Goal: Task Accomplishment & Management: Use online tool/utility

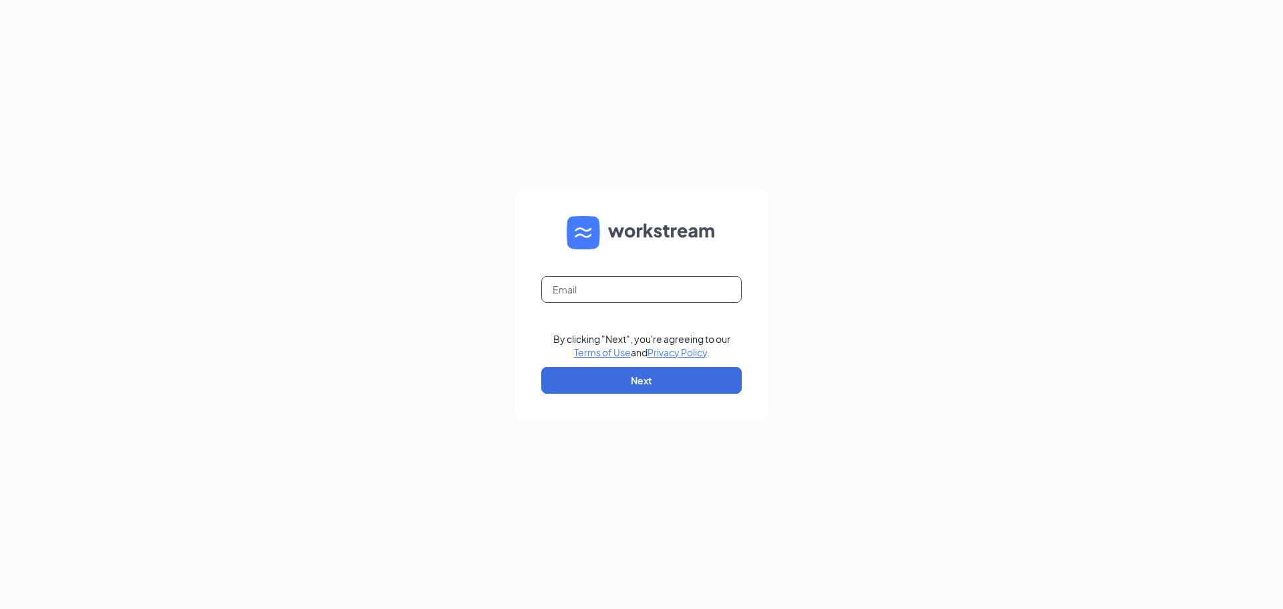
click at [664, 299] on input "text" at bounding box center [641, 289] width 201 height 27
type input "[EMAIL_ADDRESS][DOMAIN_NAME]"
click at [646, 380] on button "Next" at bounding box center [641, 380] width 201 height 27
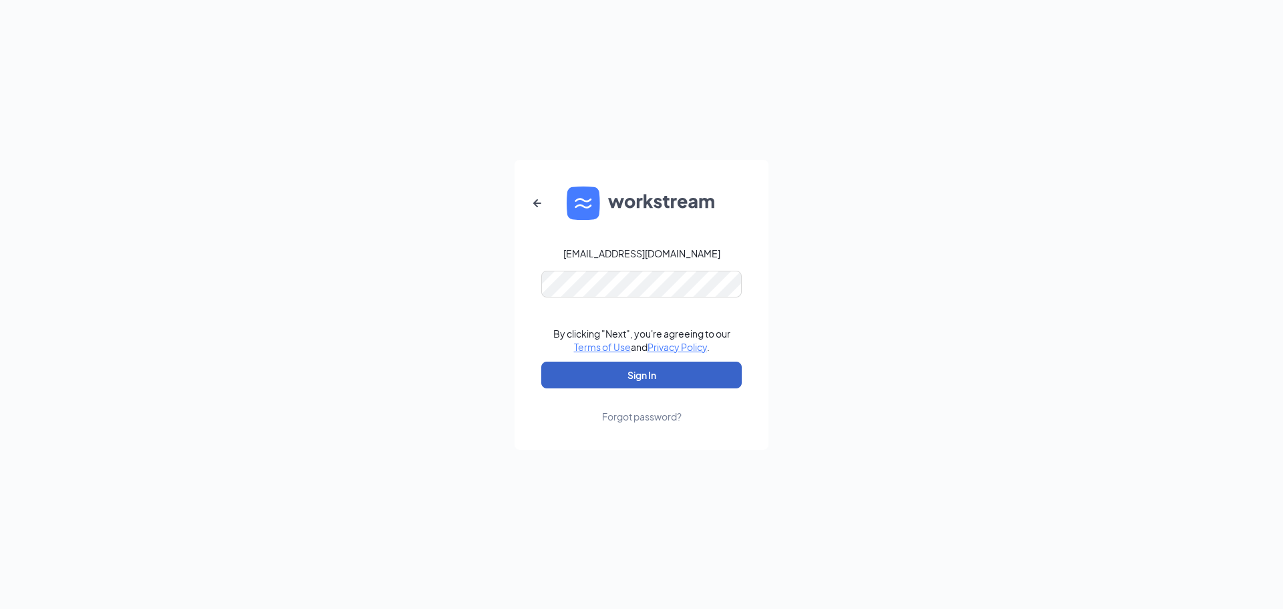
click at [679, 382] on button "Sign In" at bounding box center [641, 375] width 201 height 27
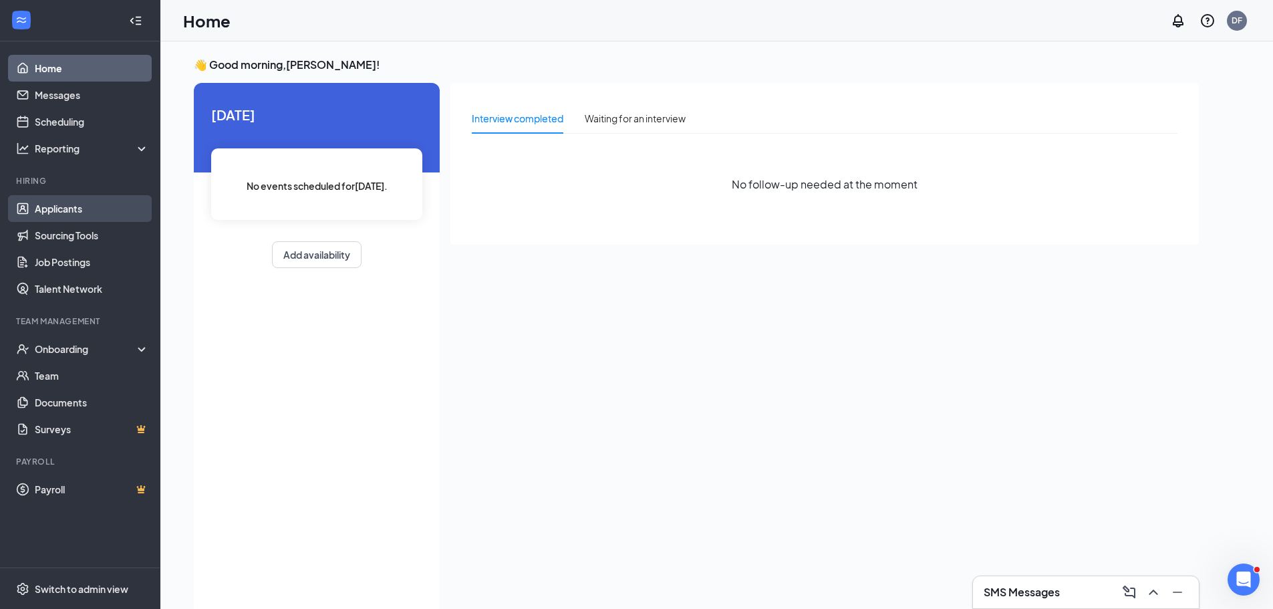
click at [35, 205] on link "Applicants" at bounding box center [92, 208] width 114 height 27
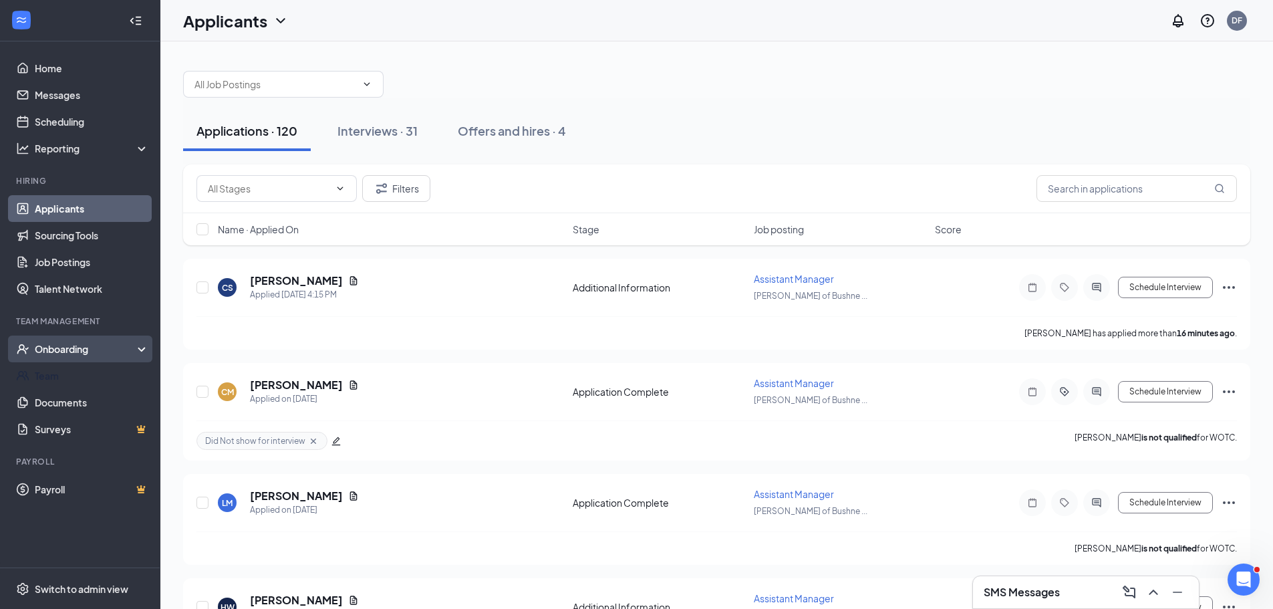
click at [74, 351] on div "Onboarding" at bounding box center [86, 348] width 103 height 13
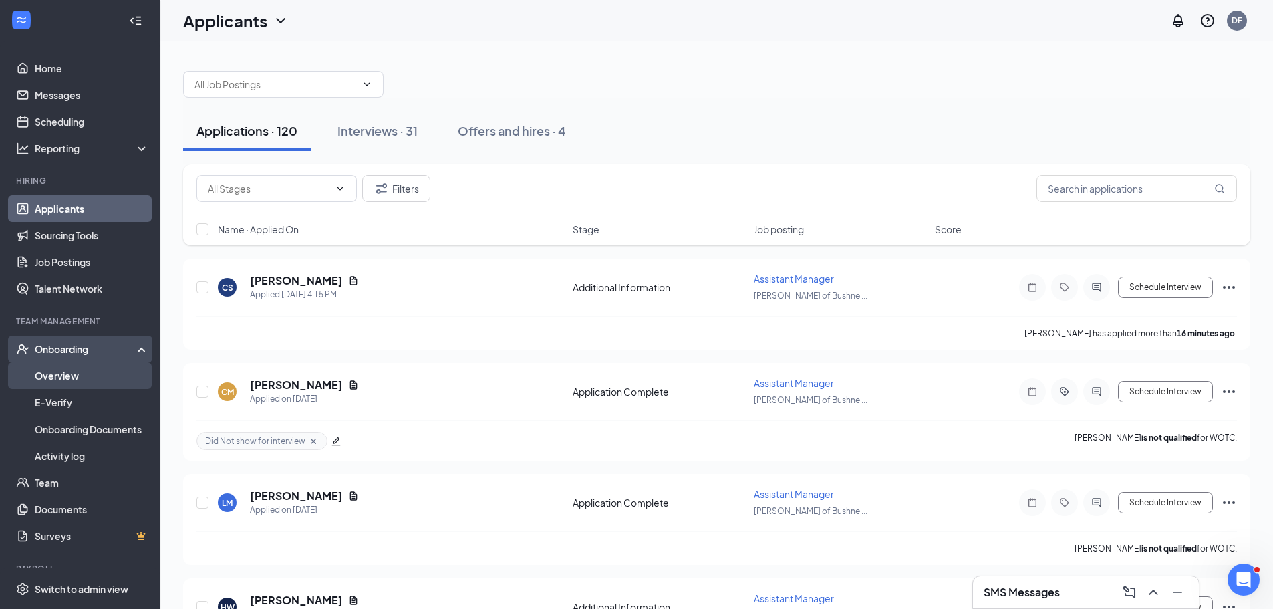
click at [75, 371] on link "Overview" at bounding box center [92, 375] width 114 height 27
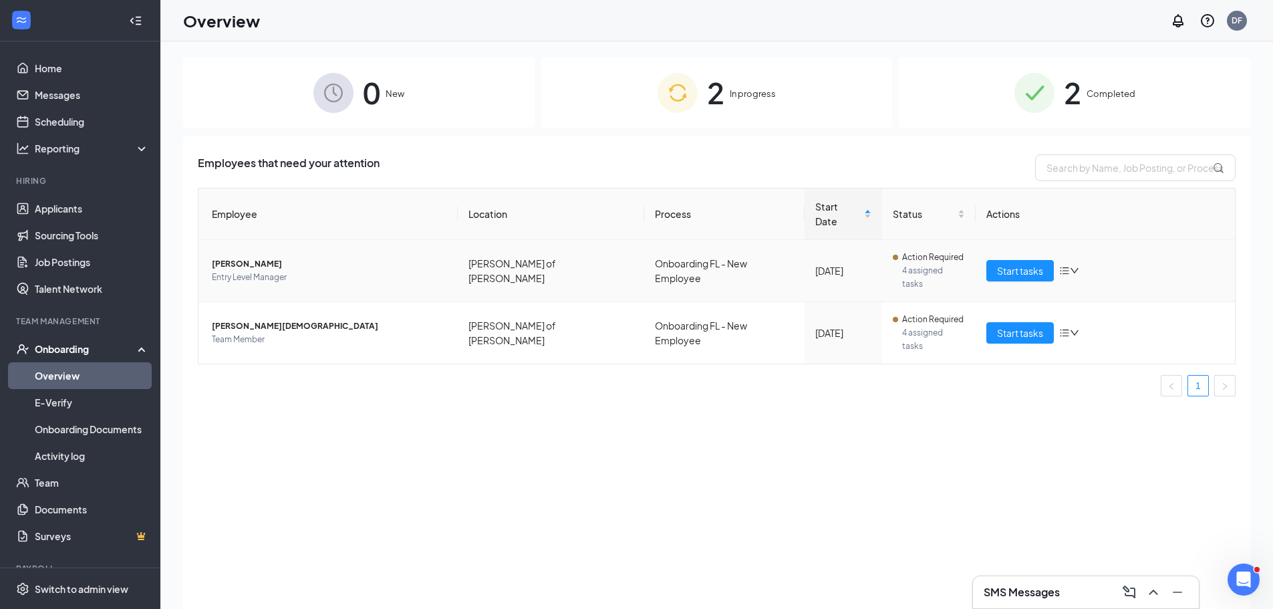
click at [279, 257] on span "[PERSON_NAME]" at bounding box center [329, 263] width 235 height 13
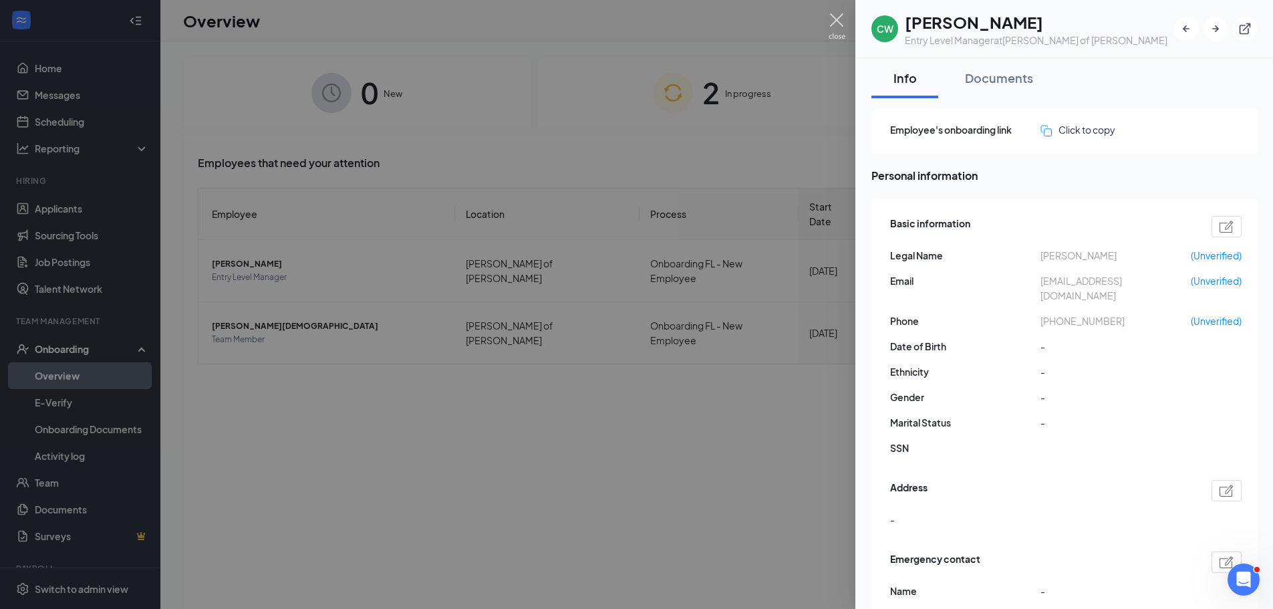
click at [836, 21] on img at bounding box center [837, 26] width 17 height 26
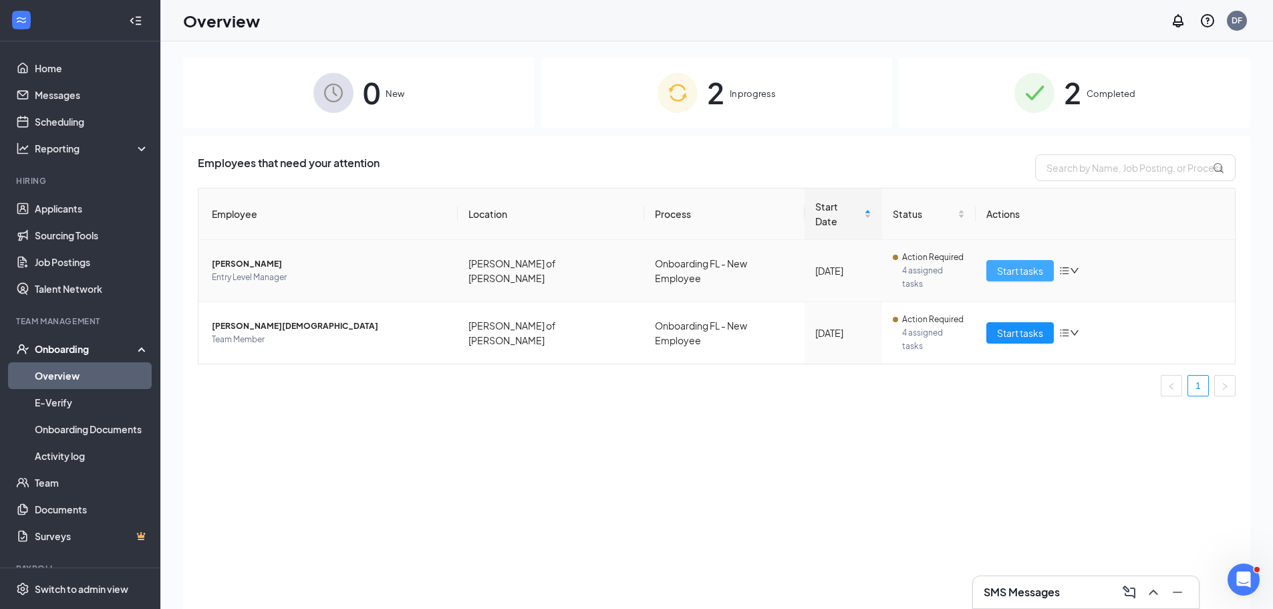
click at [1020, 263] on span "Start tasks" at bounding box center [1020, 270] width 46 height 15
